Goal: Information Seeking & Learning: Learn about a topic

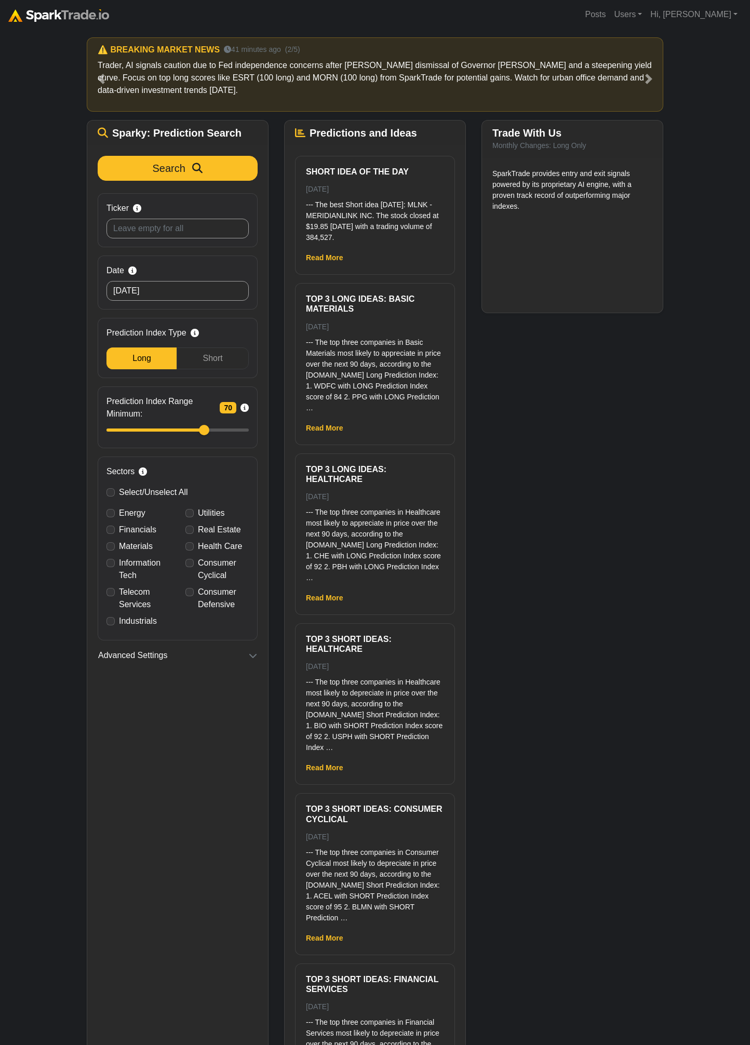
scroll to position [36, 0]
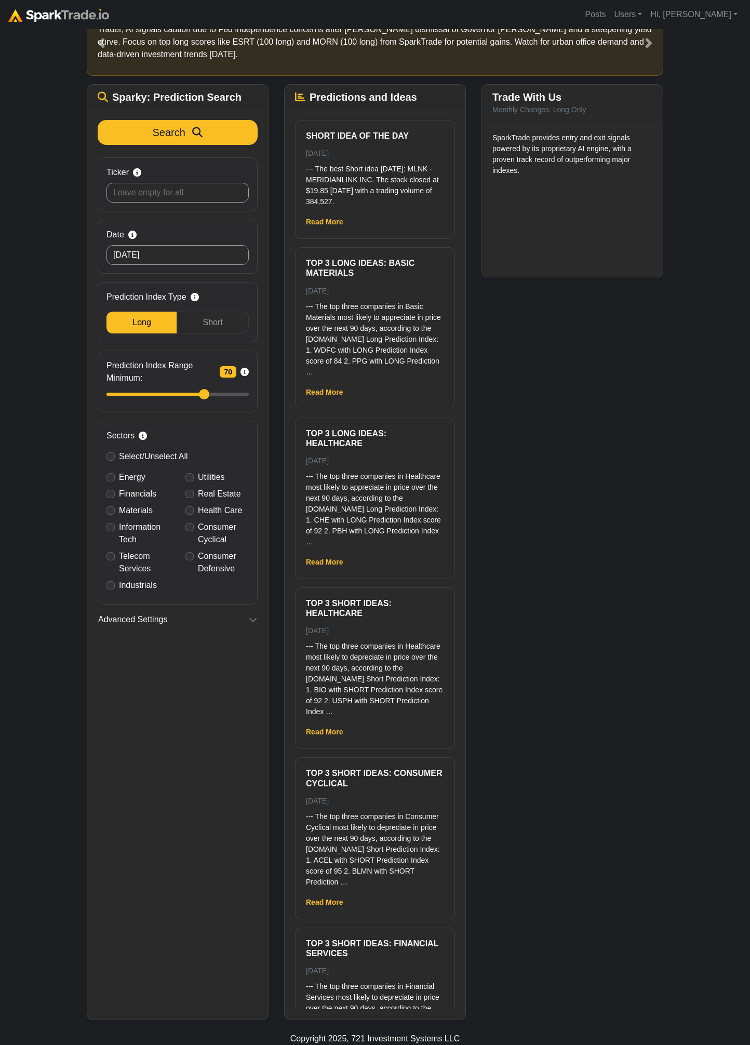
click at [215, 117] on div "Search Ticker Search by stock symbol. Leave blank to view all predicitons. Date…" at bounding box center [177, 565] width 181 height 910
click at [193, 137] on icon "submit" at bounding box center [197, 132] width 10 height 10
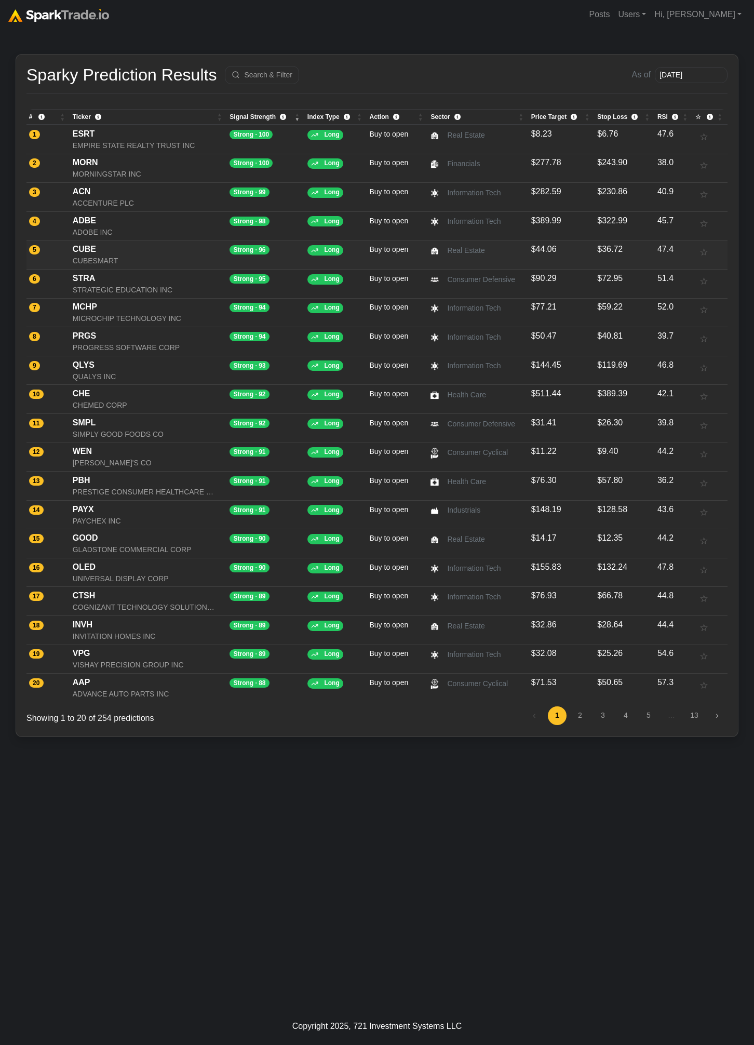
click at [132, 254] on div "CUBE" at bounding box center [149, 249] width 152 height 12
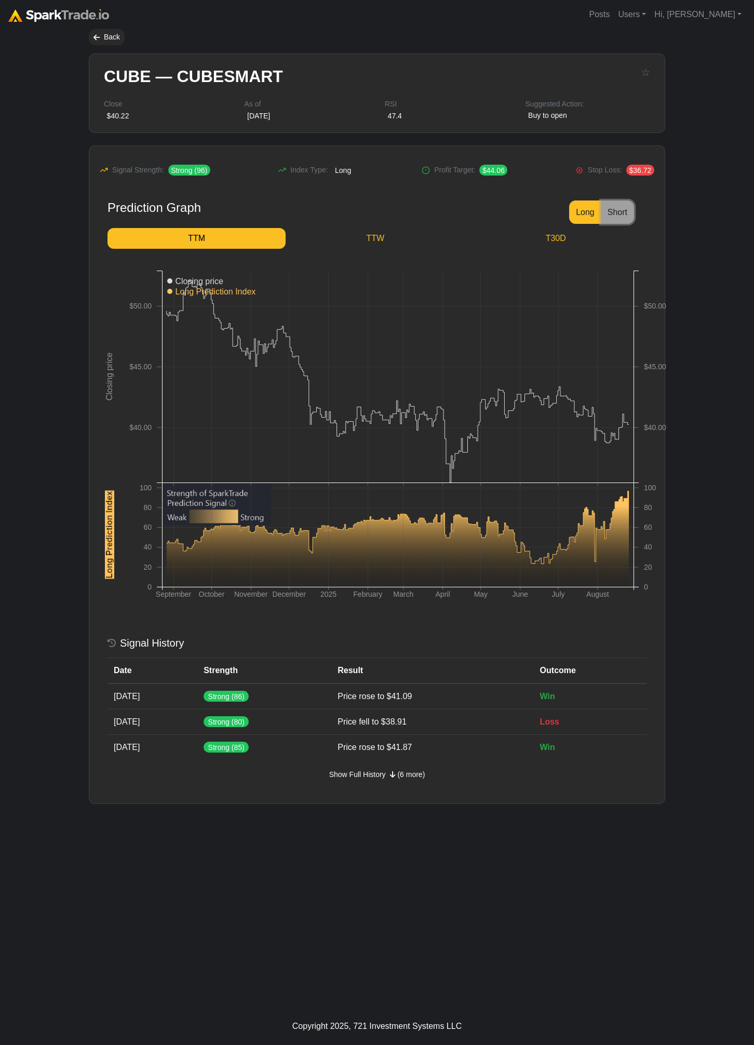
click at [621, 212] on button "Short" at bounding box center [617, 212] width 33 height 23
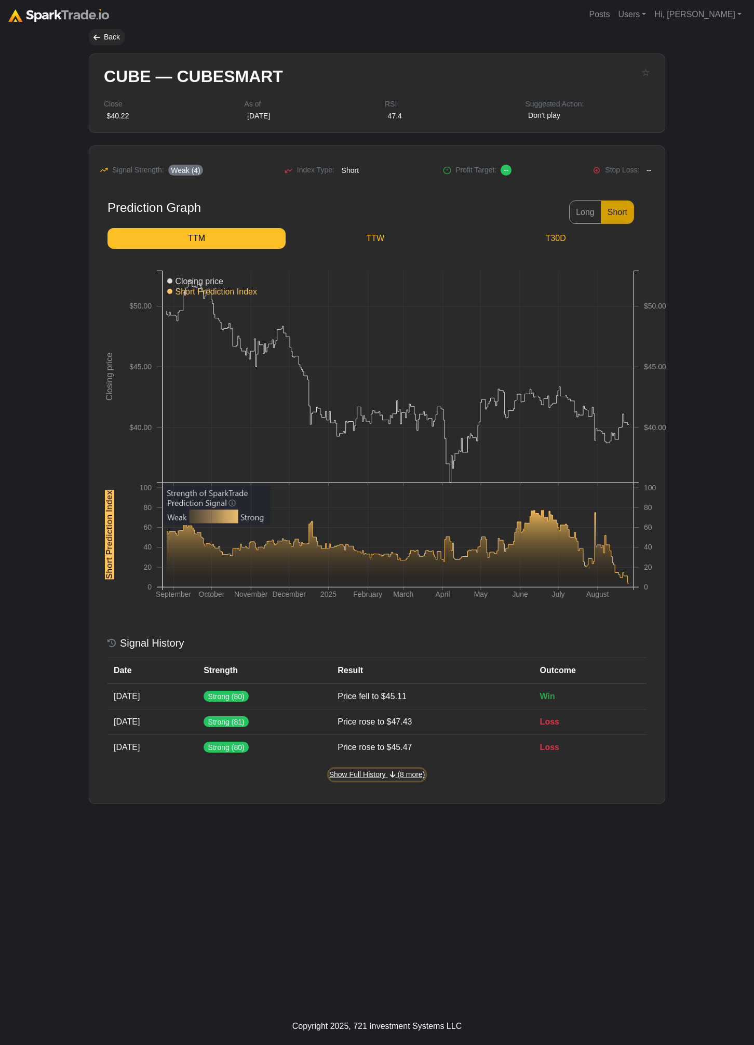
click at [406, 776] on span "(8 more)" at bounding box center [411, 774] width 28 height 8
click at [405, 778] on span "(8 more)" at bounding box center [411, 774] width 28 height 8
click at [591, 215] on button "Long" at bounding box center [585, 212] width 32 height 23
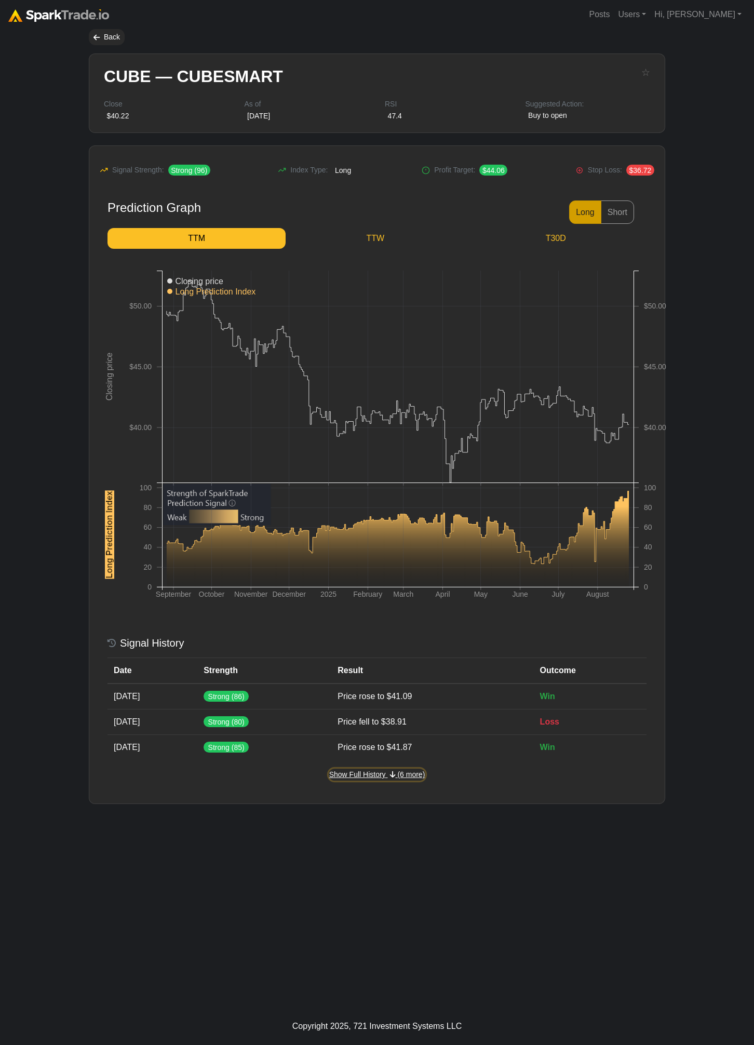
click at [404, 771] on span "(6 more)" at bounding box center [411, 774] width 28 height 8
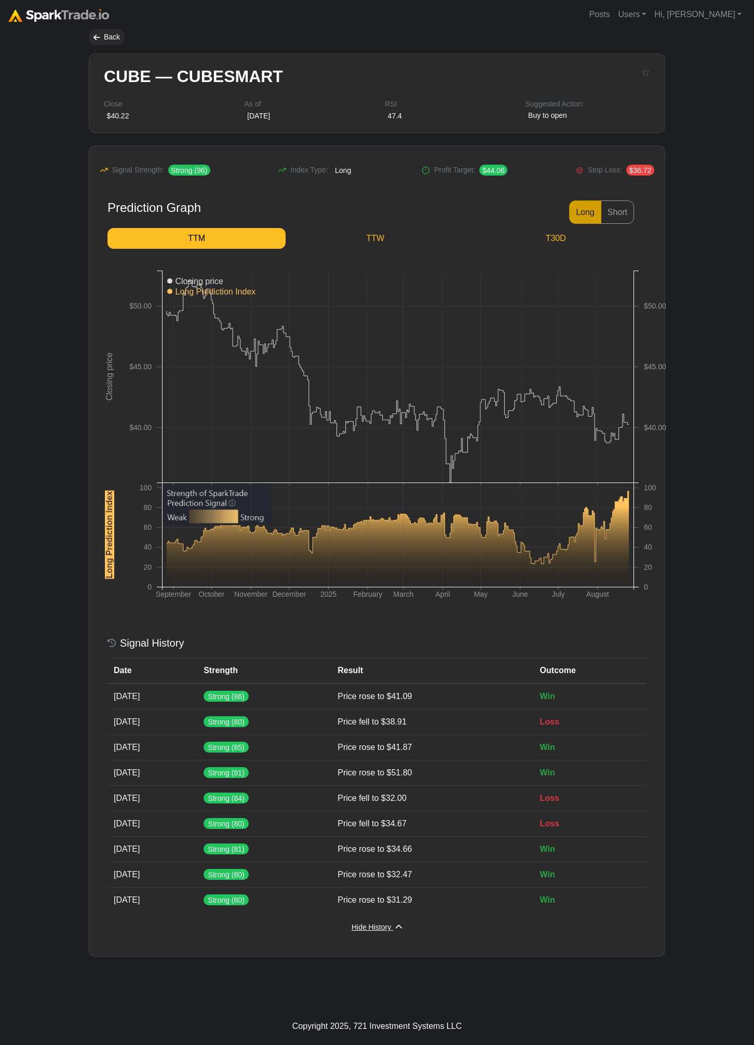
click at [402, 922] on div "Hide History (6 more)" at bounding box center [377, 927] width 52 height 12
click at [395, 924] on button "Hide History (6 more)" at bounding box center [377, 928] width 52 height 12
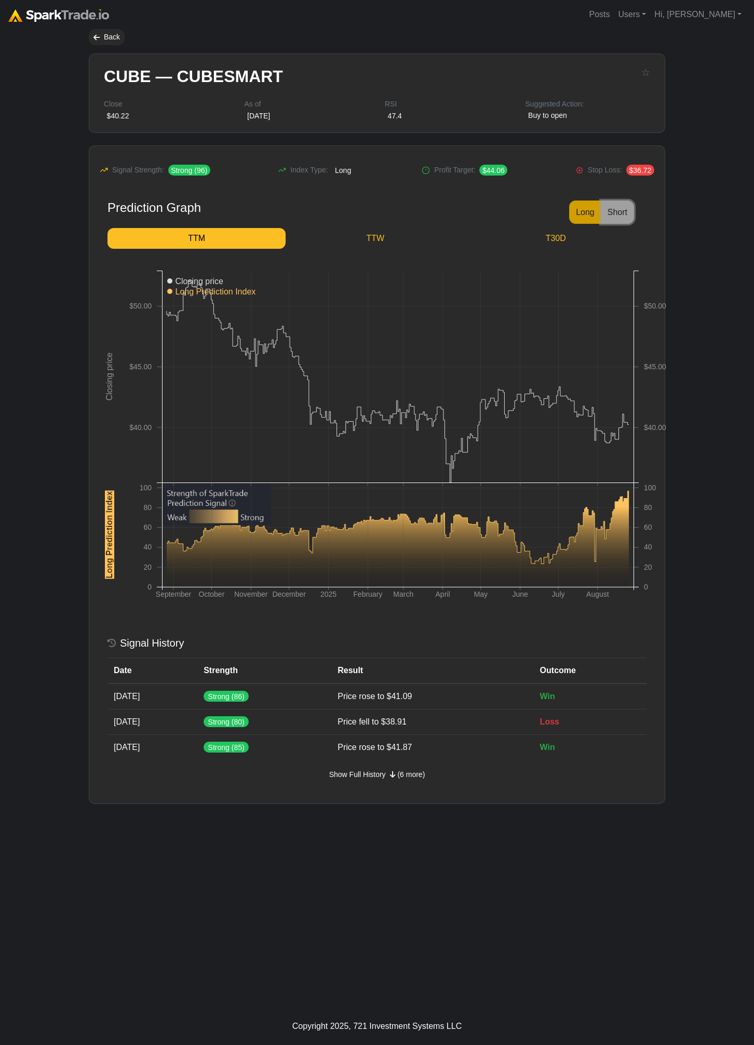
click at [633, 219] on button "Short" at bounding box center [617, 212] width 33 height 23
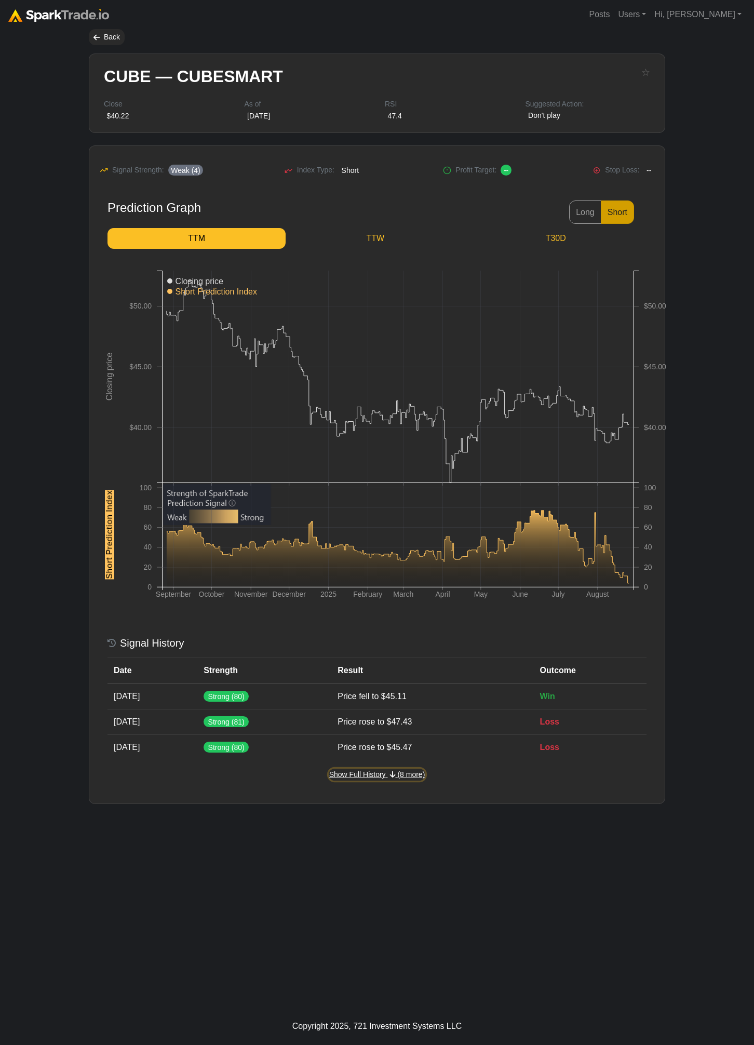
click at [396, 773] on button "Show Full History (8 more)" at bounding box center [377, 775] width 97 height 12
click at [98, 30] on div "Back" at bounding box center [107, 37] width 36 height 16
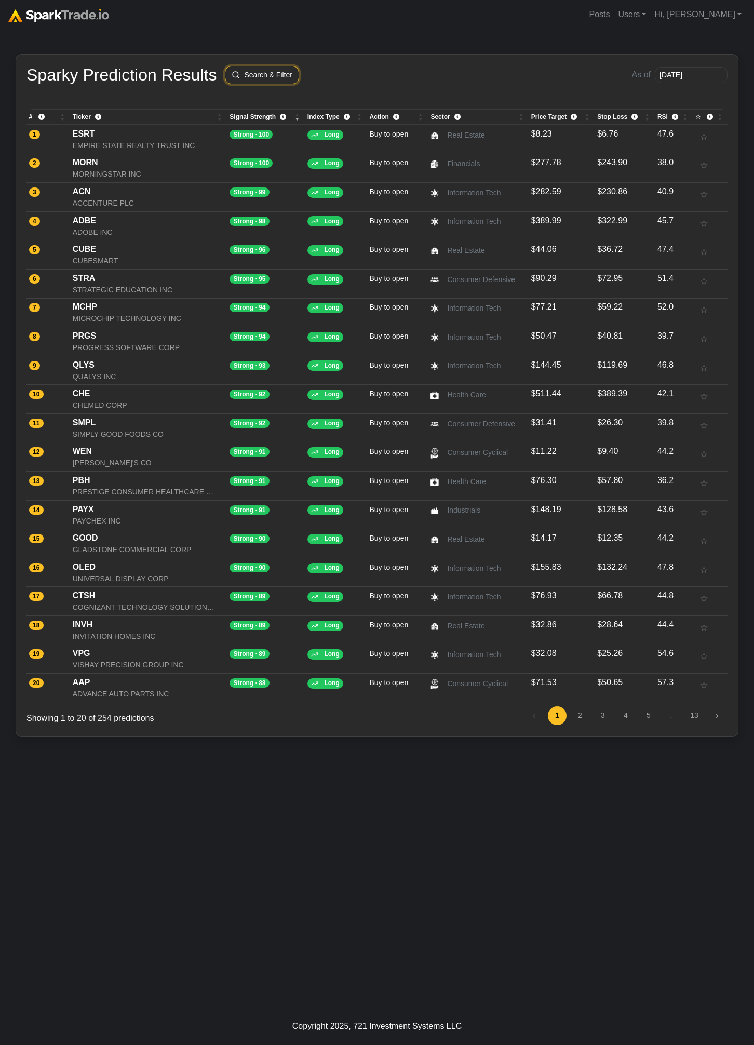
click at [277, 67] on button "Search & Filter" at bounding box center [262, 75] width 74 height 18
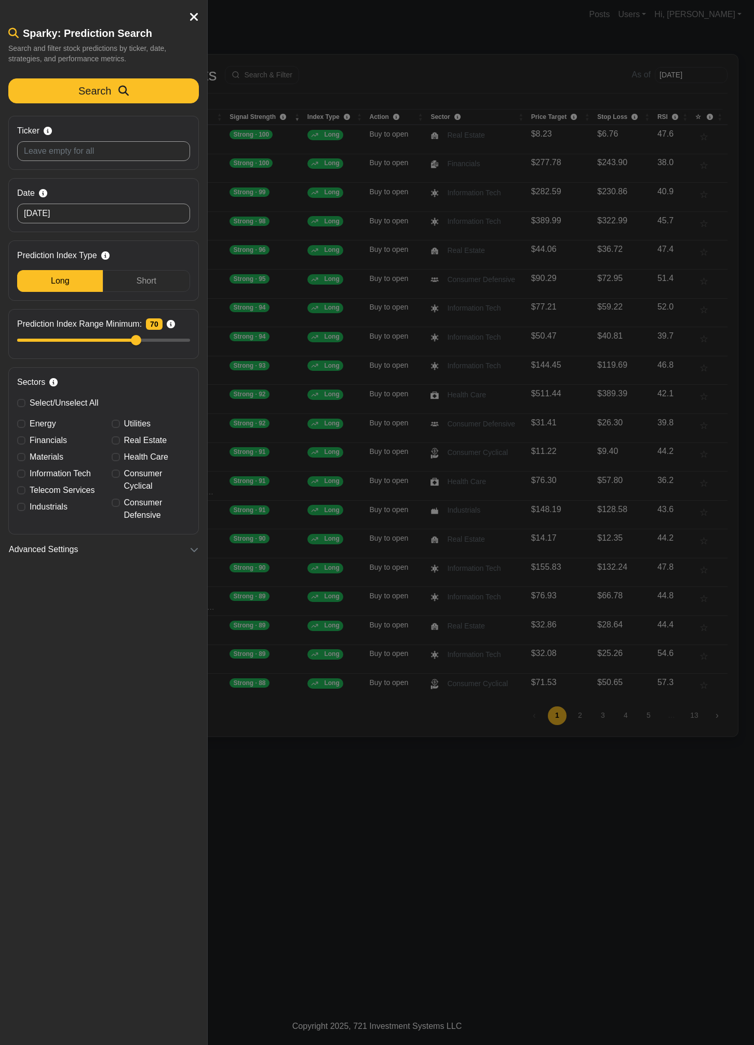
click at [250, 30] on div at bounding box center [377, 522] width 754 height 1045
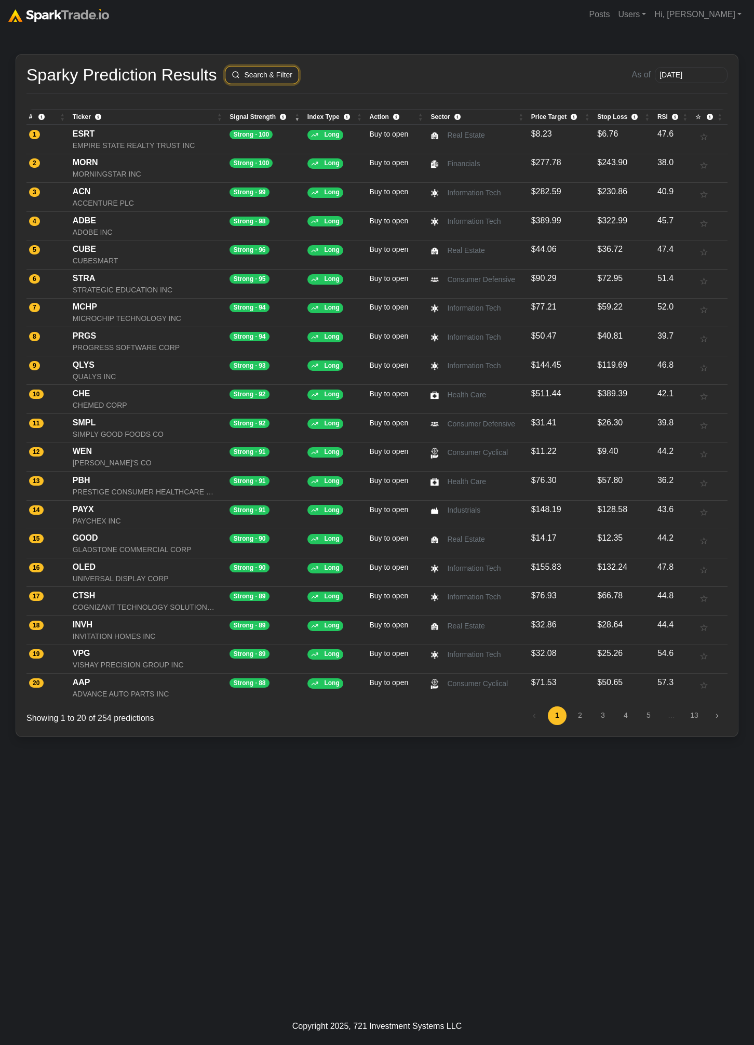
click at [261, 72] on button "Search & Filter" at bounding box center [262, 75] width 74 height 18
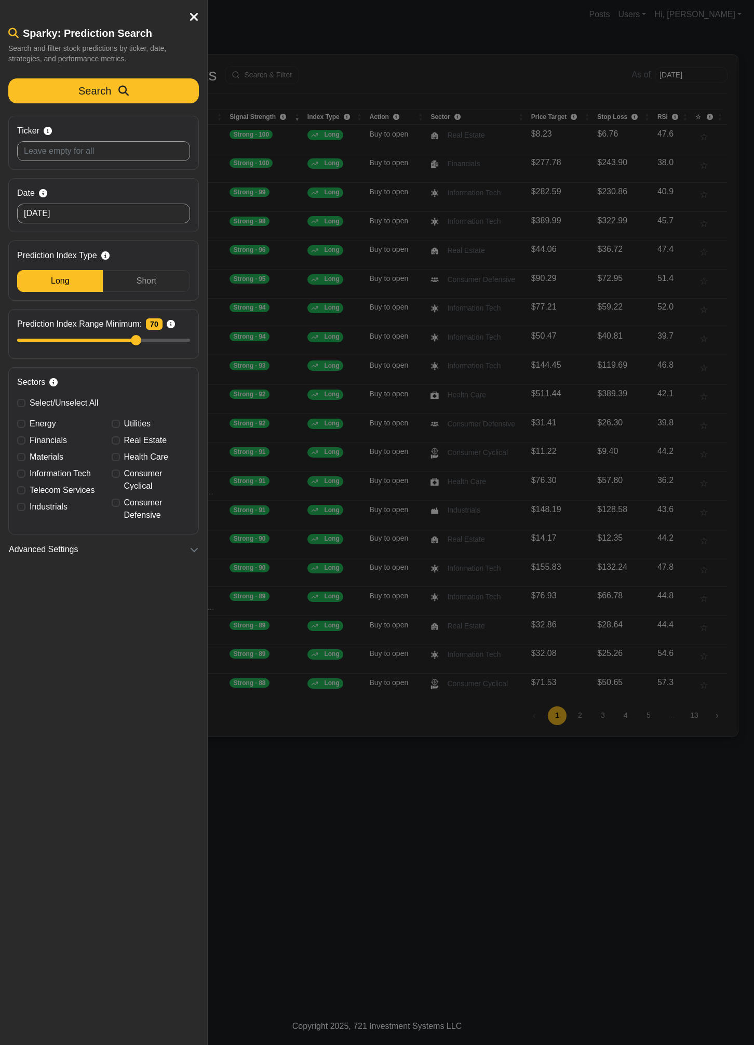
click at [181, 762] on div "Search Ticker Search by stock symbol. Leave blank to view all predicitons. Date…" at bounding box center [103, 556] width 207 height 973
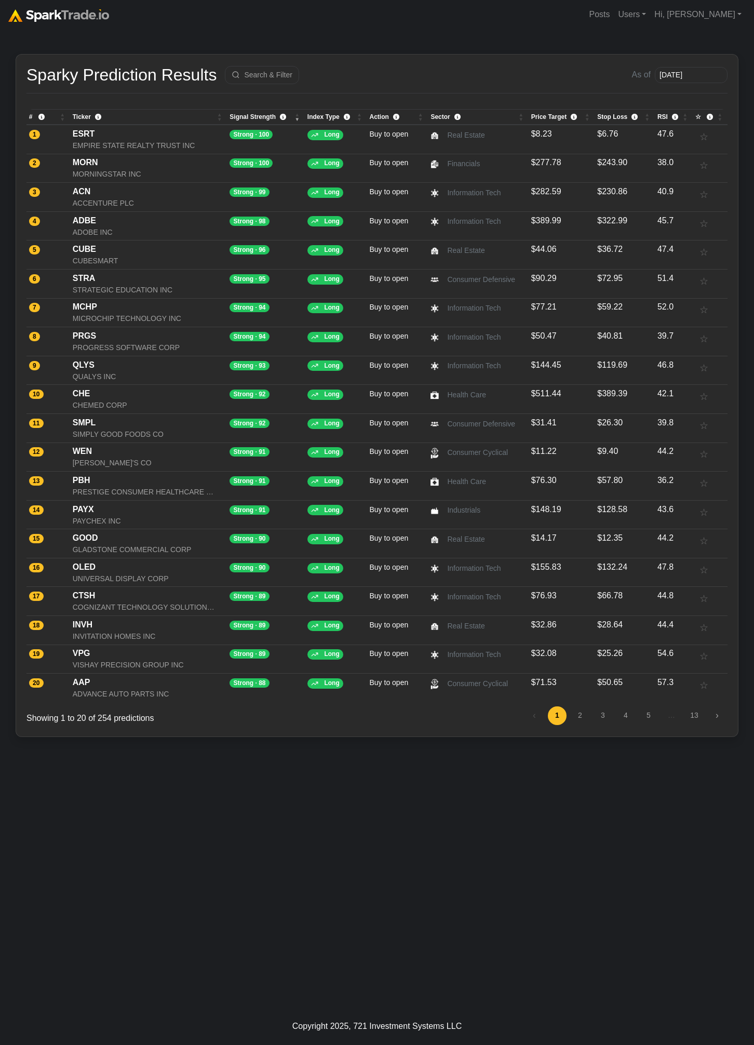
click at [301, 816] on div "How to Use SparkTrade.io × Sparky Prediction Results Search & Filter As of 2025…" at bounding box center [377, 518] width 754 height 979
